Goal: Task Accomplishment & Management: Use online tool/utility

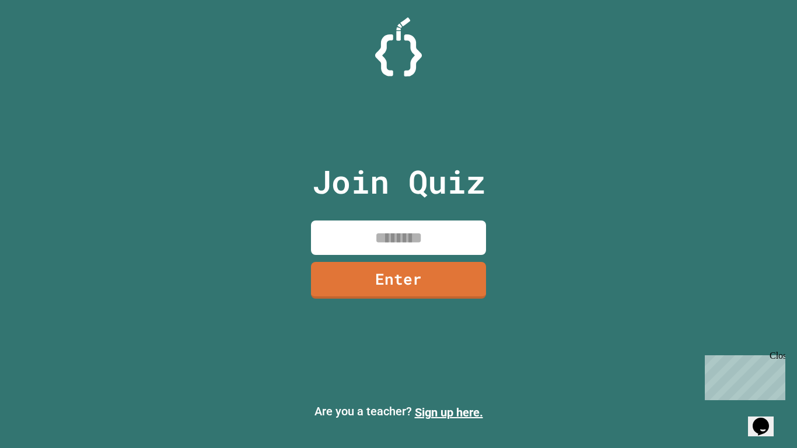
click at [764, 423] on icon "Chat widget" at bounding box center [761, 427] width 16 height 18
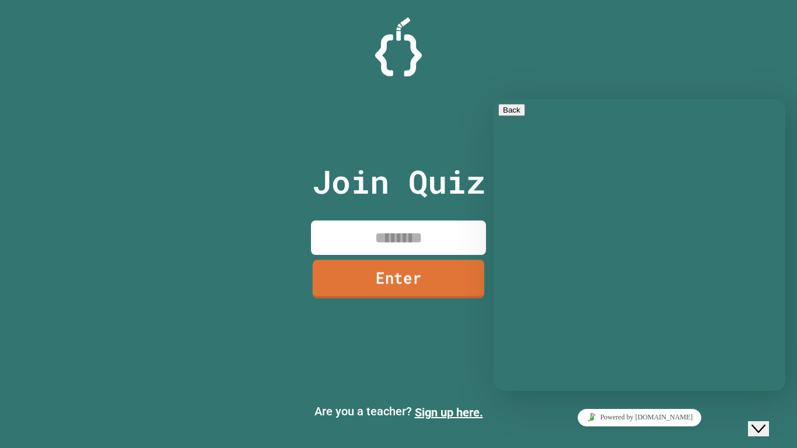
click at [357, 289] on link "Enter" at bounding box center [399, 279] width 172 height 39
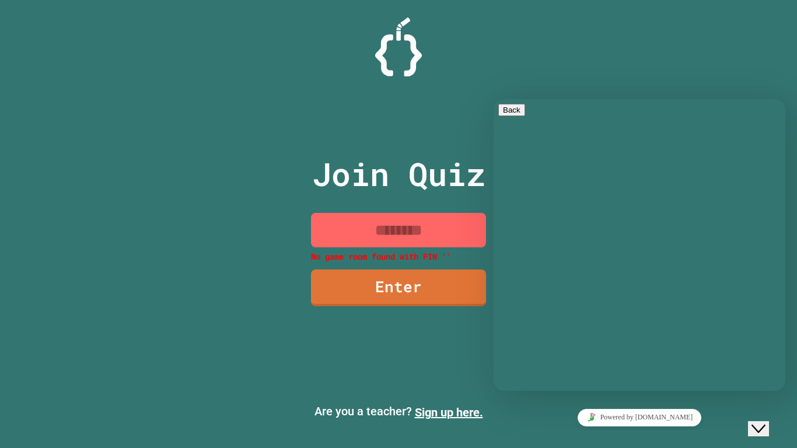
click at [765, 422] on div "Close Chat This icon closes the chat window." at bounding box center [758, 429] width 14 height 14
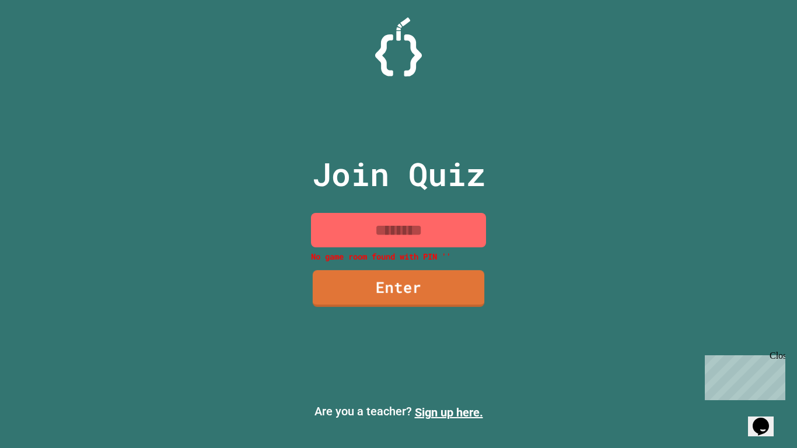
click at [449, 244] on input at bounding box center [398, 230] width 175 height 34
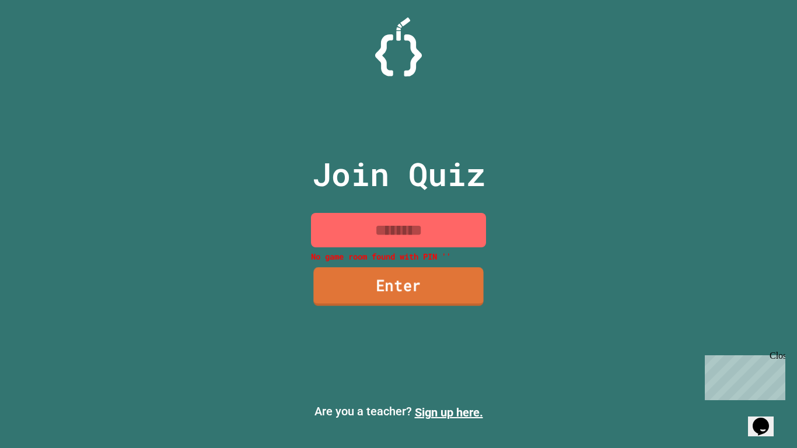
click at [400, 289] on link "Enter" at bounding box center [398, 286] width 170 height 39
click at [400, 288] on link "Enter" at bounding box center [399, 286] width 170 height 39
click at [442, 218] on input at bounding box center [398, 230] width 175 height 34
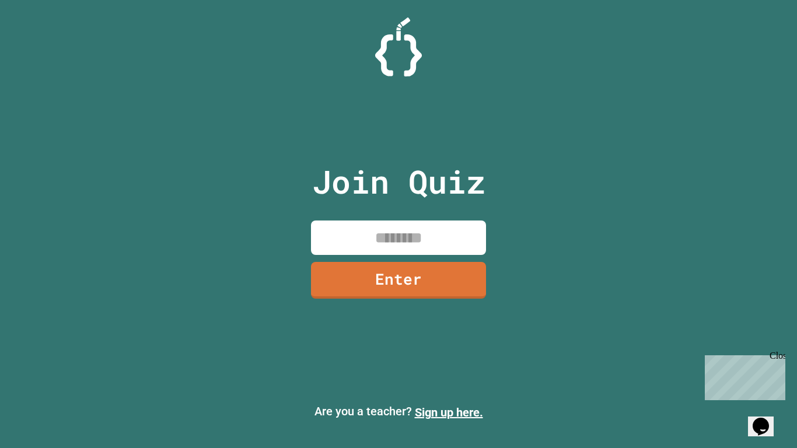
click at [386, 236] on input at bounding box center [398, 238] width 175 height 34
click at [385, 266] on link "Enter" at bounding box center [398, 280] width 176 height 38
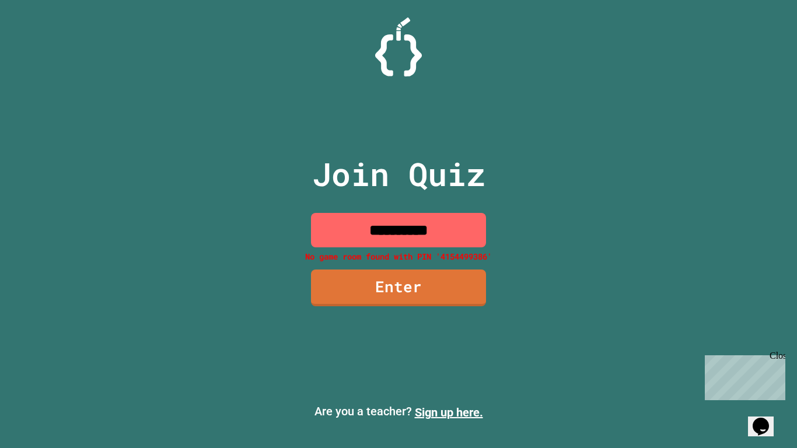
click at [442, 229] on input "**********" at bounding box center [398, 230] width 175 height 34
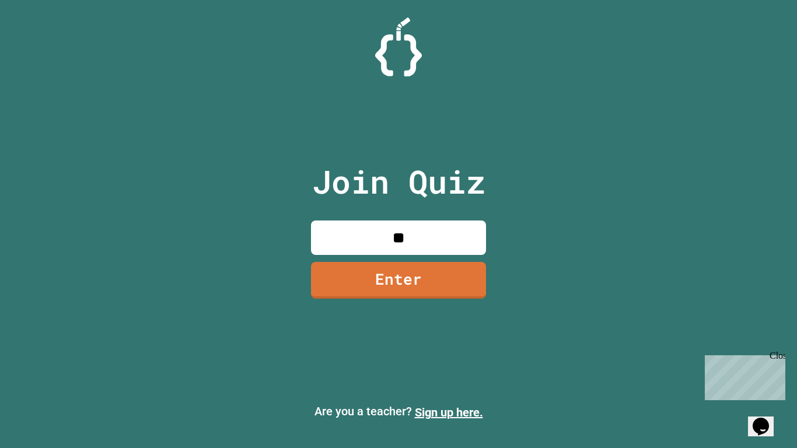
type input "*"
click at [783, 352] on div "Close" at bounding box center [776, 358] width 15 height 15
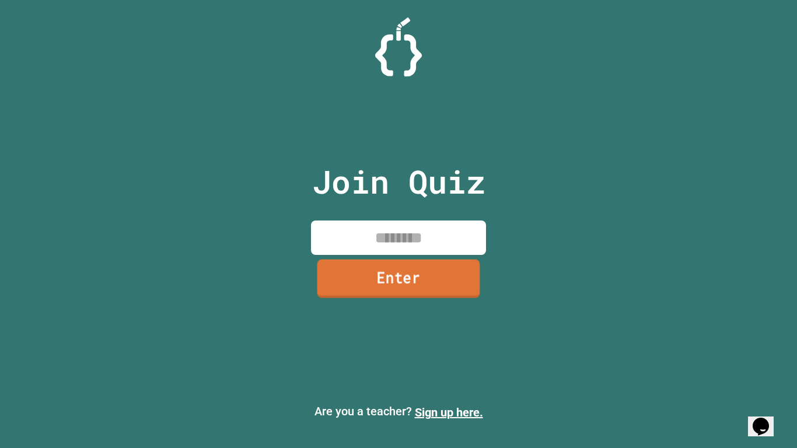
click at [450, 284] on link "Enter" at bounding box center [398, 279] width 163 height 39
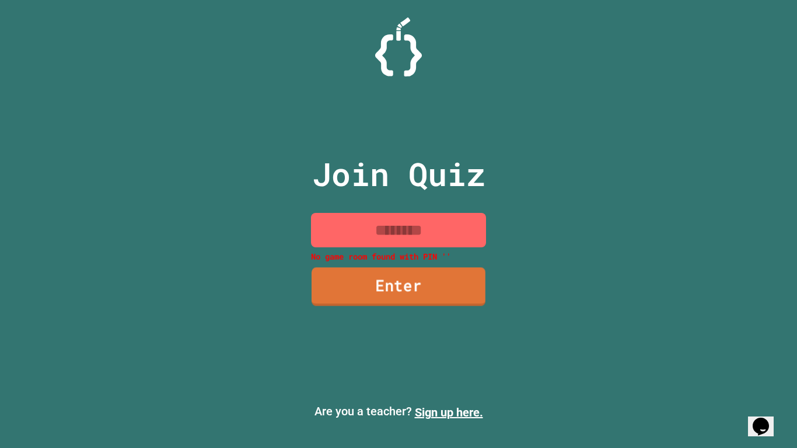
click at [450, 284] on link "Enter" at bounding box center [399, 287] width 174 height 39
click at [439, 247] on input at bounding box center [398, 230] width 175 height 34
click at [450, 287] on link "Enter" at bounding box center [399, 286] width 166 height 39
click at [450, 287] on link "Enter" at bounding box center [398, 286] width 165 height 39
click at [450, 287] on link "Enter" at bounding box center [399, 289] width 170 height 36
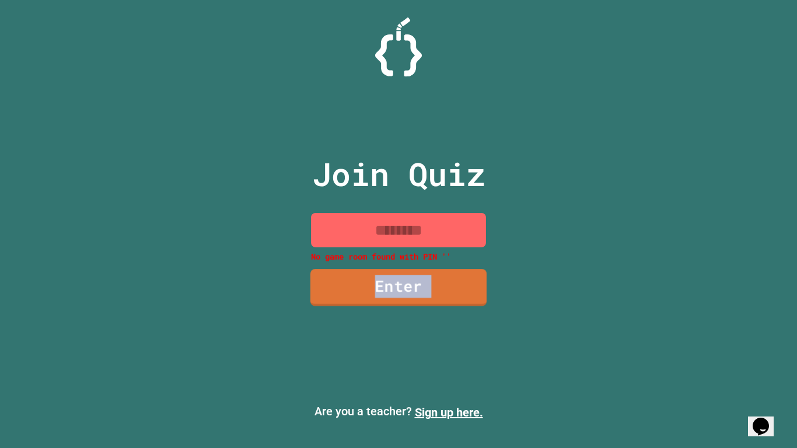
click at [450, 287] on link "Enter" at bounding box center [398, 287] width 176 height 37
click at [450, 287] on link "Enter" at bounding box center [398, 288] width 173 height 37
click at [450, 287] on link "Enter" at bounding box center [399, 288] width 172 height 36
click at [450, 287] on link "Enter" at bounding box center [399, 287] width 176 height 39
